Goal: Check status: Check status

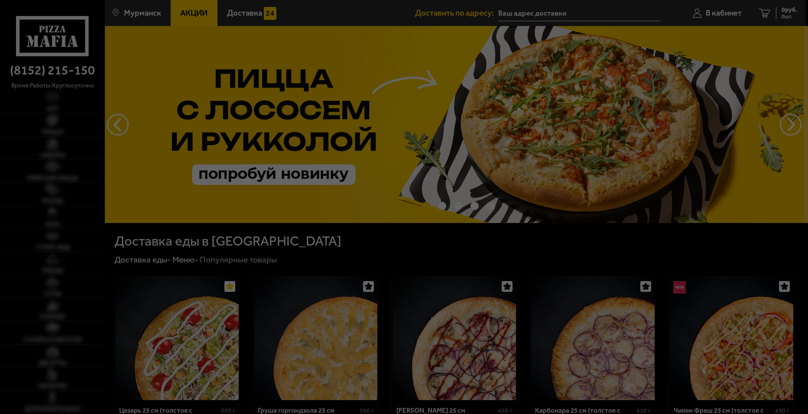
type input "[STREET_ADDRESS][PERSON_NAME]"
click at [189, 202] on div at bounding box center [404, 207] width 808 height 414
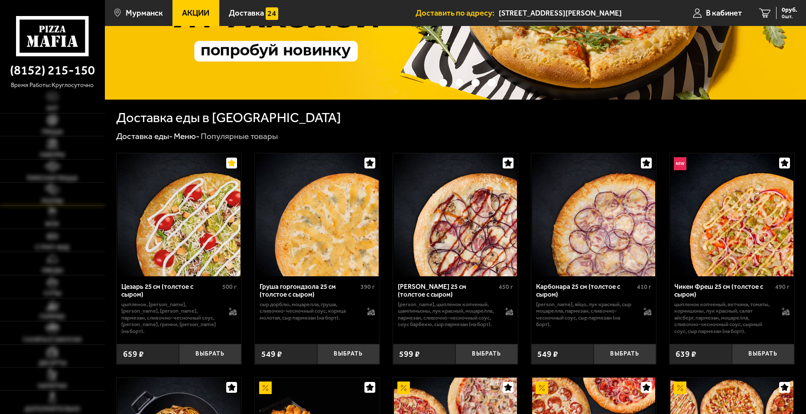
scroll to position [130, 0]
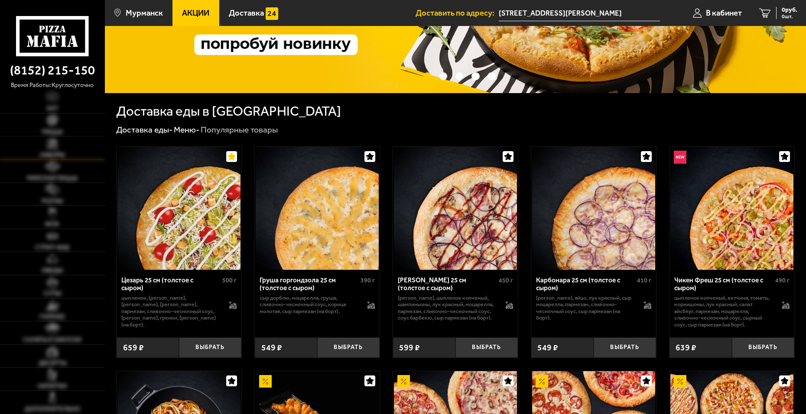
click at [49, 154] on span "Наборы" at bounding box center [52, 155] width 25 height 6
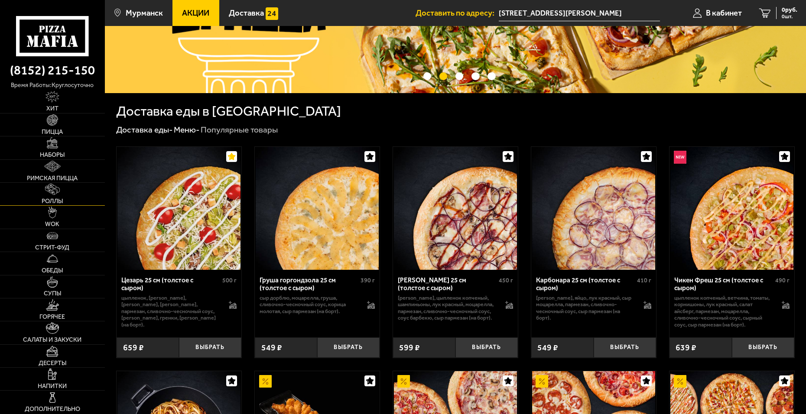
click at [48, 194] on img at bounding box center [52, 189] width 15 height 11
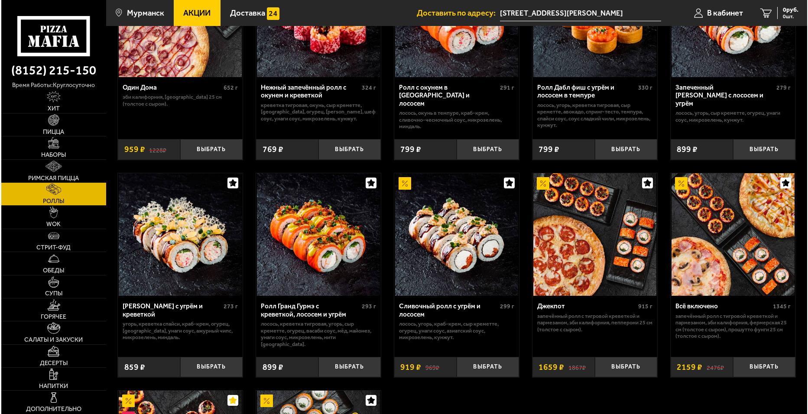
scroll to position [201, 0]
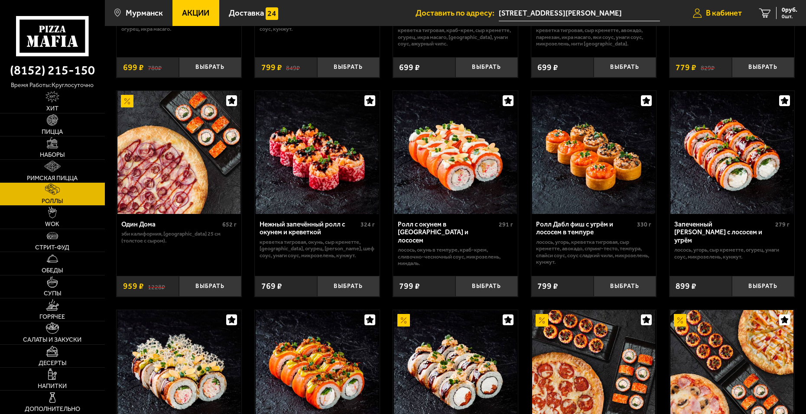
click at [722, 8] on link "В кабинет" at bounding box center [717, 13] width 66 height 26
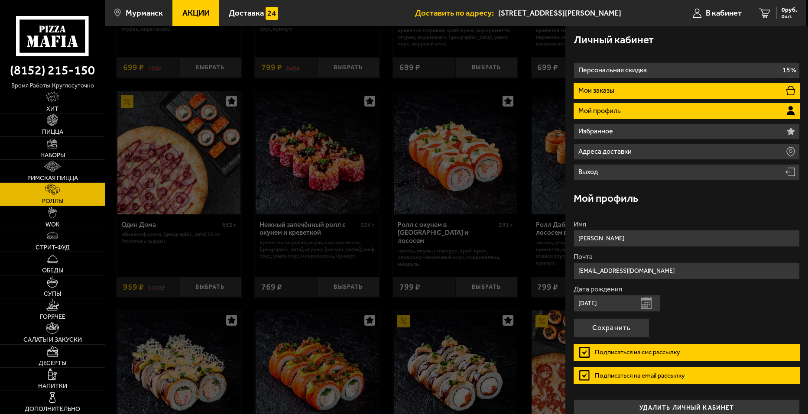
click at [605, 90] on p "Мои заказы" at bounding box center [598, 90] width 38 height 7
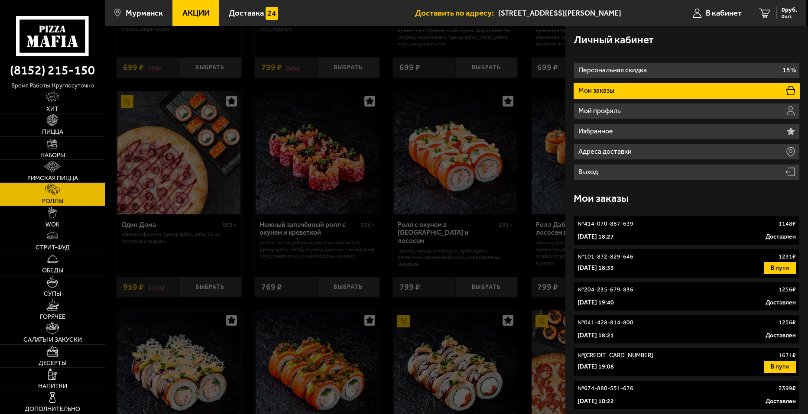
click at [605, 235] on p "[DATE] 18:27" at bounding box center [596, 237] width 36 height 9
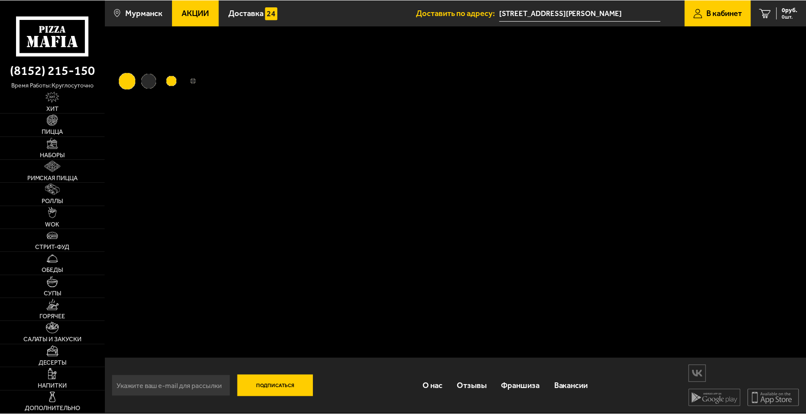
scroll to position [0, 0]
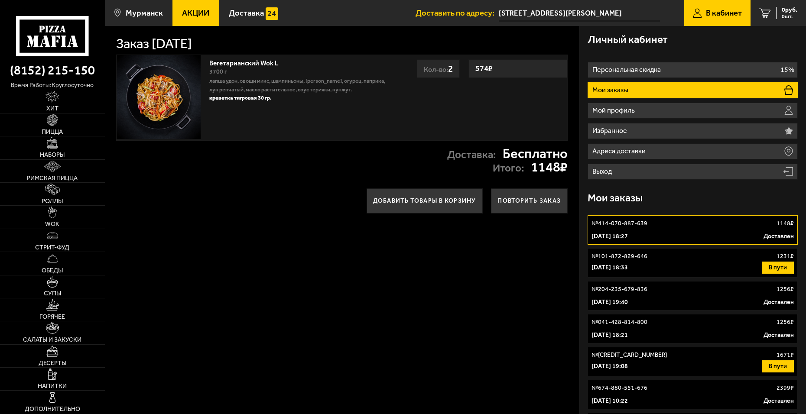
click at [657, 257] on div "№ 101-872-829-646 1231 ₽" at bounding box center [693, 256] width 202 height 9
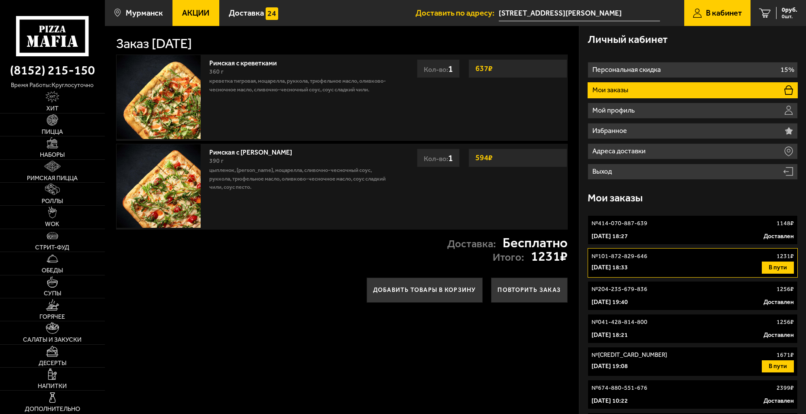
click at [628, 237] on p "[DATE] 18:27" at bounding box center [610, 236] width 36 height 9
